Goal: Navigation & Orientation: Find specific page/section

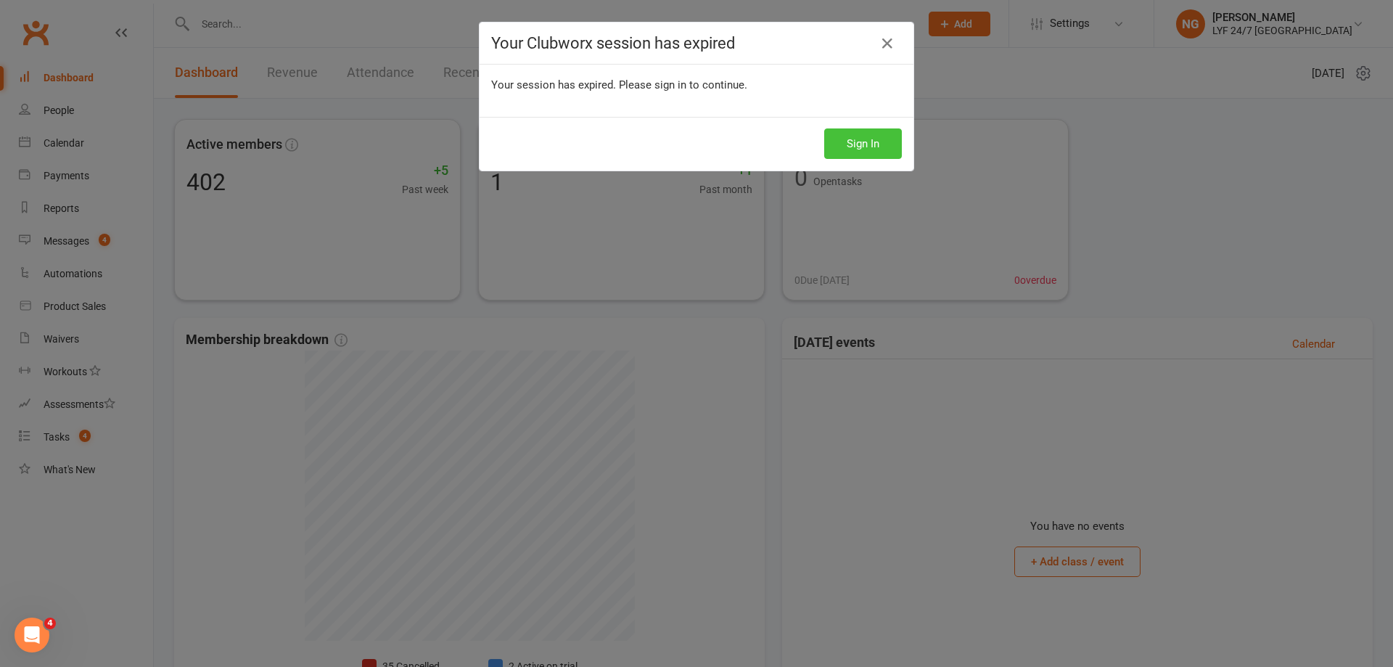
click at [860, 154] on button "Sign In" at bounding box center [863, 143] width 78 height 30
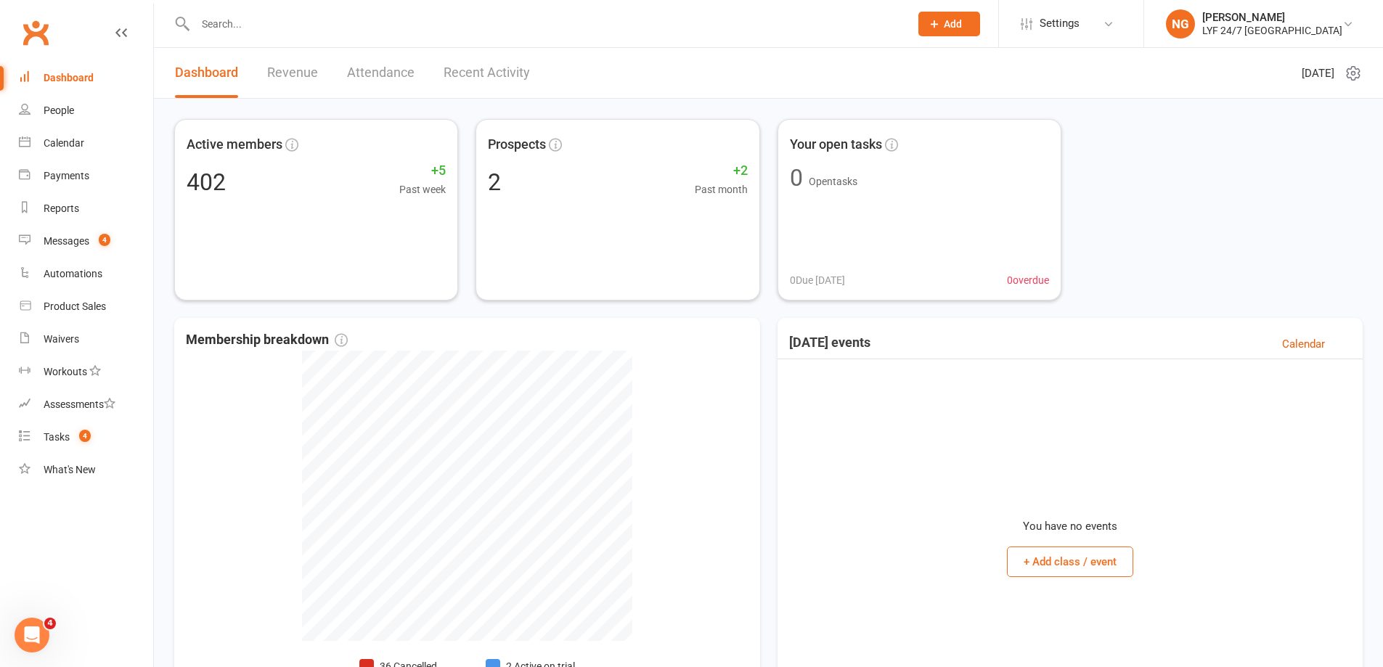
click at [80, 78] on div "Dashboard" at bounding box center [69, 78] width 50 height 12
click at [60, 110] on div "People" at bounding box center [59, 111] width 30 height 12
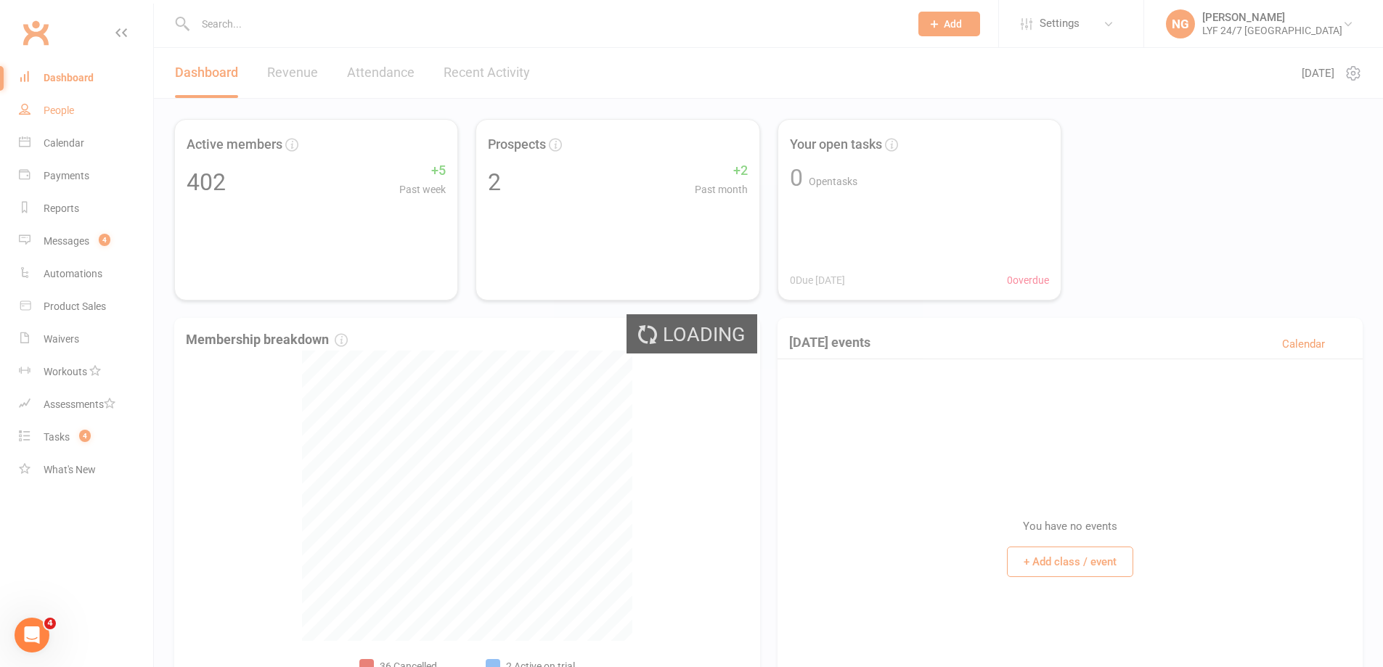
select select "100"
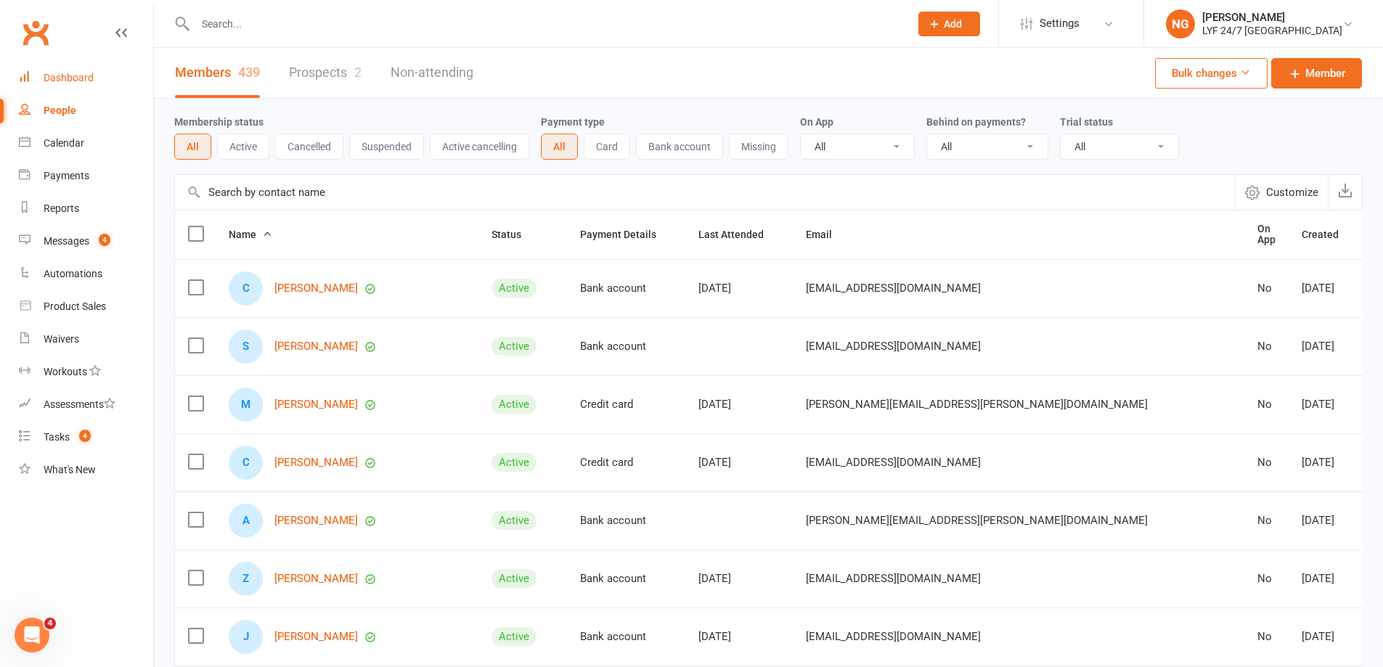
click at [86, 80] on div "Dashboard" at bounding box center [69, 78] width 50 height 12
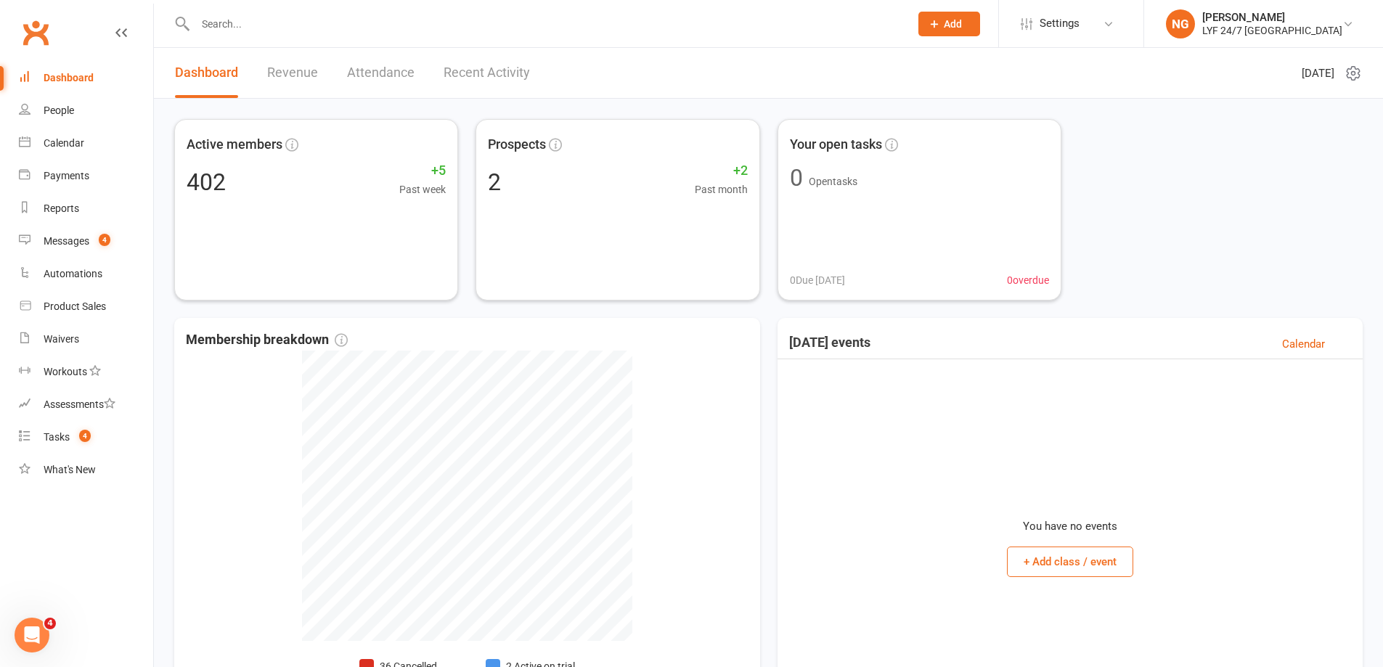
click at [385, 75] on link "Attendance" at bounding box center [380, 73] width 67 height 50
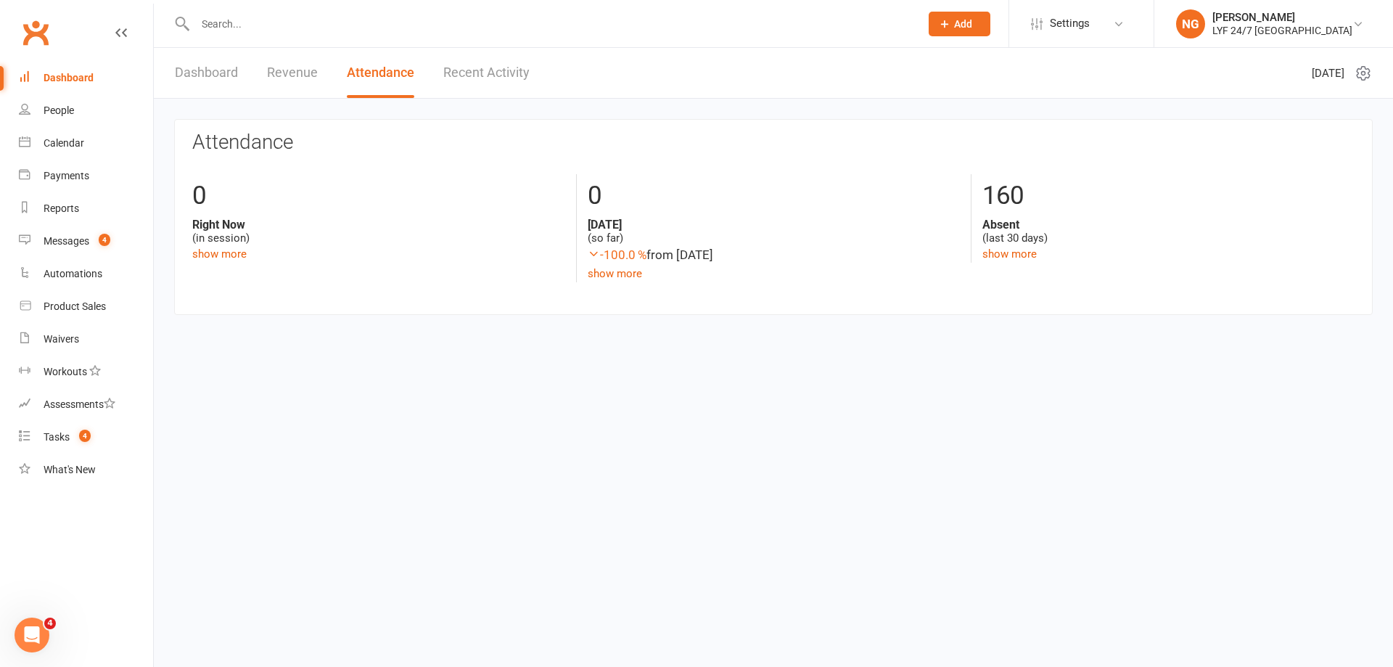
click at [71, 78] on div "Dashboard" at bounding box center [69, 78] width 50 height 12
